Goal: Information Seeking & Learning: Learn about a topic

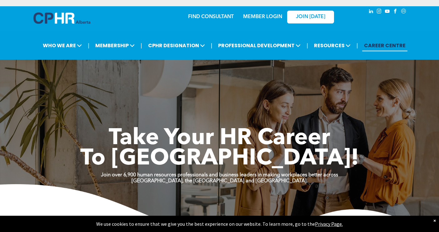
click at [273, 18] on link "MEMBER LOGIN" at bounding box center [262, 16] width 39 height 5
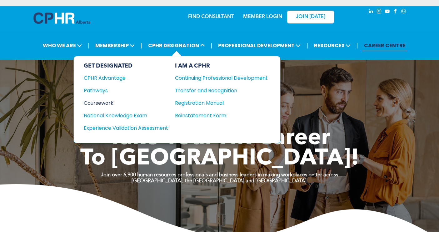
click at [103, 102] on div "Coursework" at bounding box center [122, 103] width 76 height 8
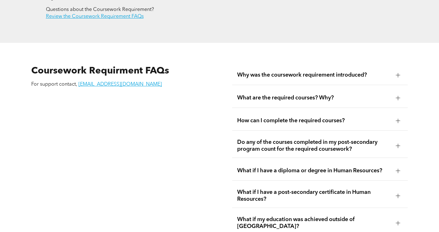
scroll to position [1043, 0]
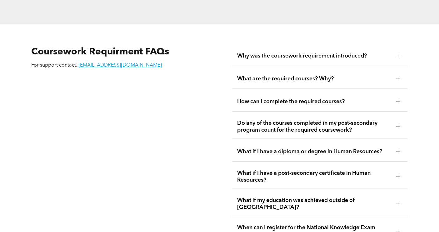
click at [304, 123] on span "Do any of the courses completed in my post-secondary program count for the requ…" at bounding box center [313, 127] width 153 height 14
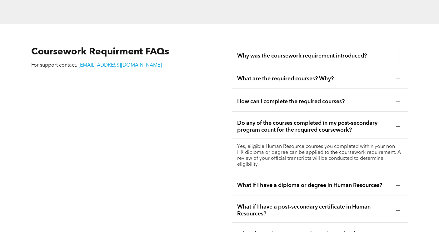
click at [304, 123] on span "Do any of the courses completed in my post-secondary program count for the requ…" at bounding box center [313, 127] width 153 height 14
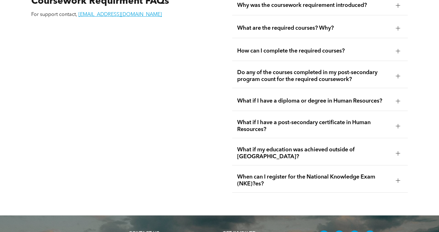
scroll to position [1098, 0]
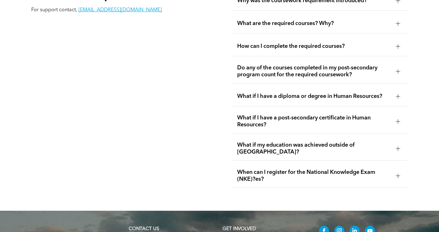
click at [297, 93] on span "What if I have a diploma or degree in Human Resources?" at bounding box center [313, 96] width 153 height 7
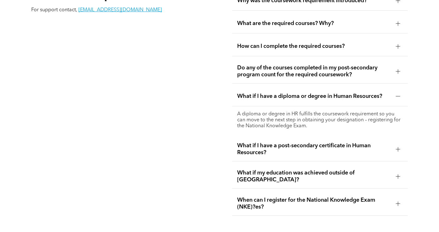
click at [297, 93] on span "What if I have a diploma or degree in Human Resources?" at bounding box center [313, 96] width 153 height 7
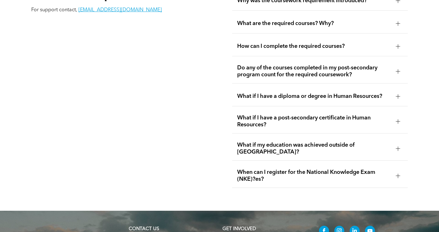
click at [299, 116] on span "What if I have a post-secondary certificate in Human Resources?" at bounding box center [313, 121] width 153 height 14
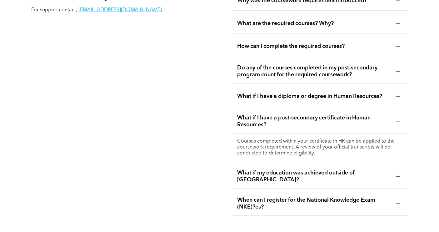
click at [299, 116] on span "What if I have a post-secondary certificate in Human Resources?" at bounding box center [313, 121] width 153 height 14
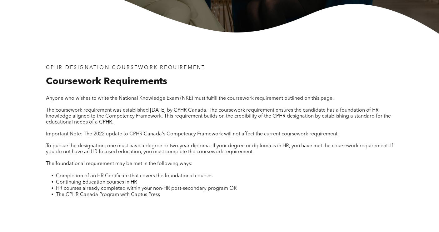
scroll to position [0, 0]
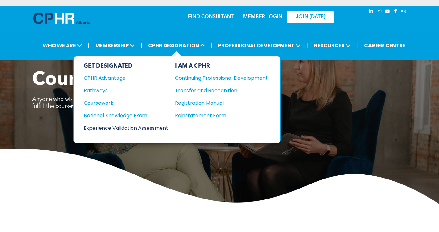
click at [156, 126] on div "Experience Validation Assessment" at bounding box center [122, 128] width 76 height 8
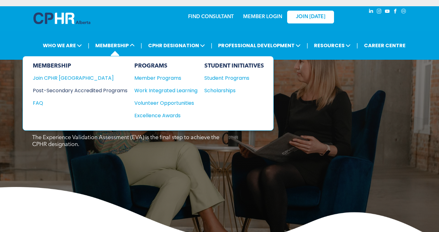
click at [64, 92] on div "Post-Secondary Accredited Programs" at bounding box center [75, 91] width 85 height 8
click at [221, 78] on div "Student Programs" at bounding box center [231, 78] width 54 height 8
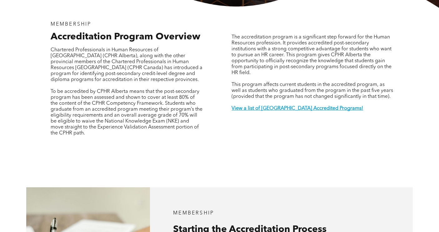
scroll to position [201, 0]
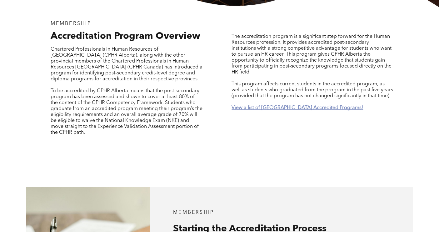
click at [292, 105] on strong "View a list of Alberta Accredited Programs!" at bounding box center [298, 107] width 132 height 5
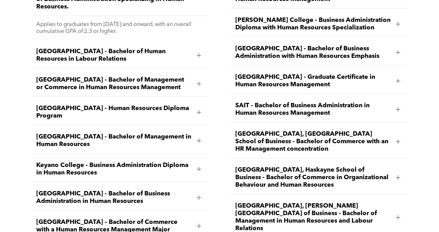
scroll to position [912, 0]
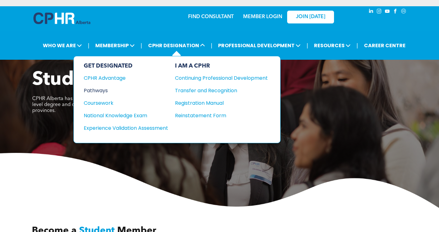
click at [103, 91] on div "Pathways" at bounding box center [122, 91] width 76 height 8
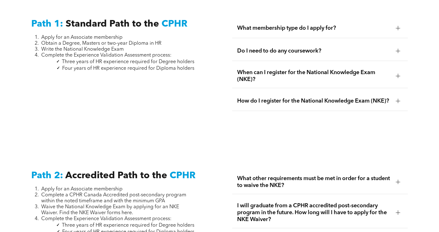
scroll to position [841, 0]
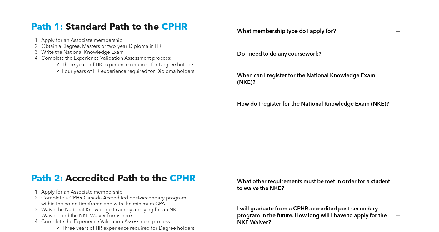
click at [375, 28] on span "What membership type do I apply for?" at bounding box center [313, 31] width 153 height 7
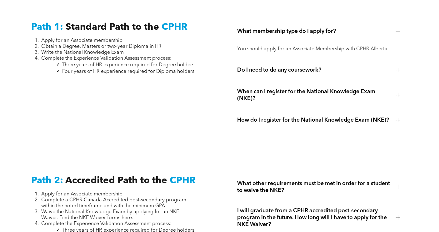
click at [362, 60] on div "Do I need to do any coursework?" at bounding box center [319, 70] width 175 height 20
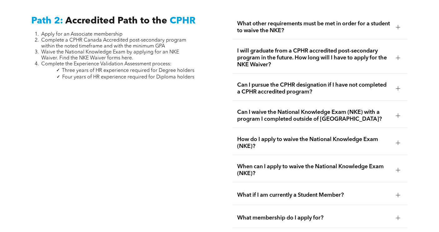
scroll to position [1022, 0]
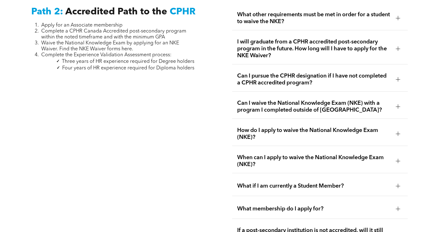
click at [387, 82] on span "Can I pursue the CPHR designation if I have not completed a CPHR accredited pro…" at bounding box center [313, 80] width 153 height 14
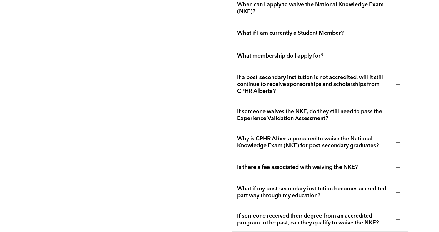
scroll to position [1211, 0]
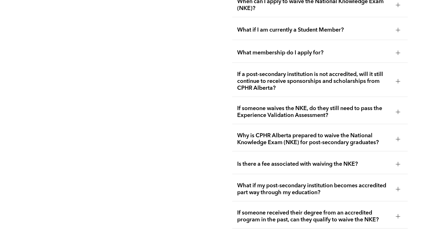
click at [382, 86] on span "If a post-secondary institution is not accredited, will it still continue to re…" at bounding box center [313, 81] width 153 height 21
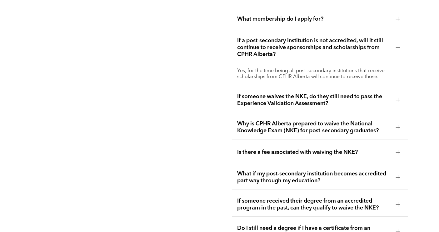
click at [362, 52] on span "If a post-secondary institution is not accredited, will it still continue to re…" at bounding box center [313, 47] width 153 height 21
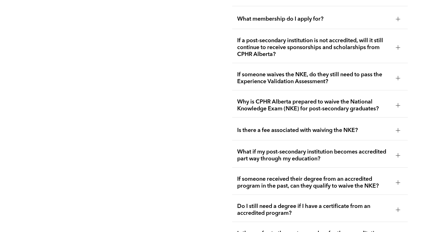
click at [437, 135] on div "Path 2: Accredited Path to the CPHR Apply for an Associate membership Complete …" at bounding box center [219, 89] width 439 height 591
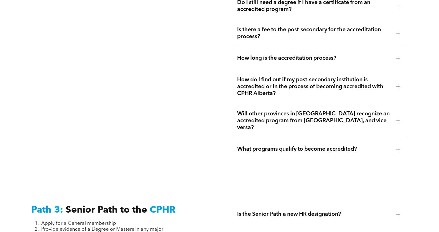
scroll to position [1421, 0]
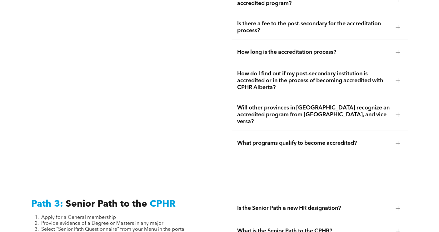
click at [363, 31] on span "Is there a fee to the post-secondary for the accreditation process?" at bounding box center [313, 27] width 153 height 14
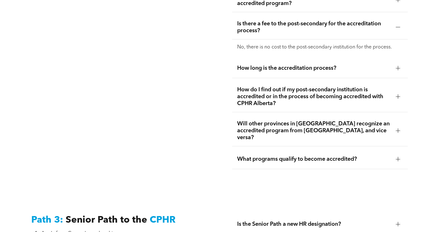
click at [363, 31] on span "Is there a fee to the post-secondary for the accreditation process?" at bounding box center [313, 27] width 153 height 14
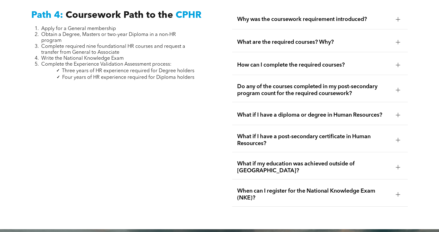
scroll to position [0, 0]
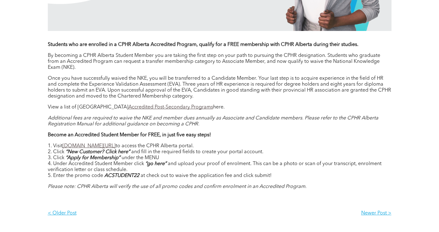
scroll to position [475, 0]
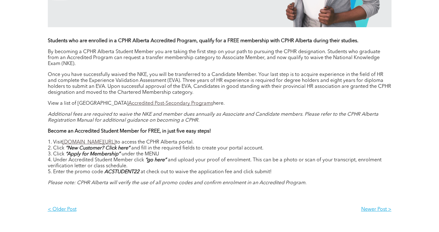
drag, startPoint x: 140, startPoint y: 172, endPoint x: 106, endPoint y: 171, distance: 34.4
click at [106, 171] on em "ACSTUDENT22" at bounding box center [121, 171] width 35 height 5
copy li "ACSTUDENT22"
